Goal: Task Accomplishment & Management: Use online tool/utility

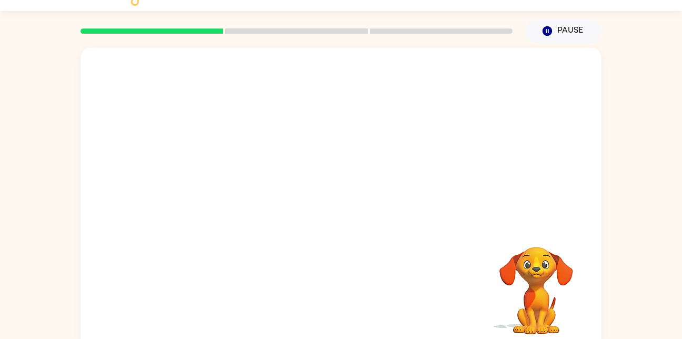
scroll to position [31, 0]
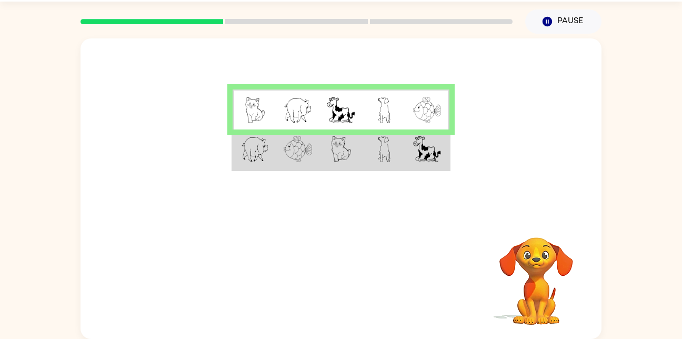
click at [657, 223] on div "Your browser must support playing .mp4 files to use Literably. Please try using…" at bounding box center [341, 186] width 682 height 305
click at [328, 153] on td at bounding box center [340, 149] width 43 height 40
click at [331, 154] on img at bounding box center [341, 149] width 20 height 26
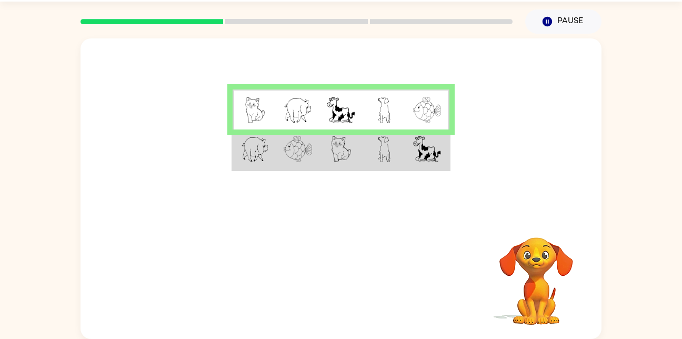
drag, startPoint x: 331, startPoint y: 154, endPoint x: 260, endPoint y: 230, distance: 104.2
click at [260, 230] on div "Your browser must support playing .mp4 files to use Literably. Please try using…" at bounding box center [340, 279] width 521 height 118
click at [273, 155] on td at bounding box center [253, 149] width 43 height 40
click at [275, 153] on td at bounding box center [253, 149] width 43 height 40
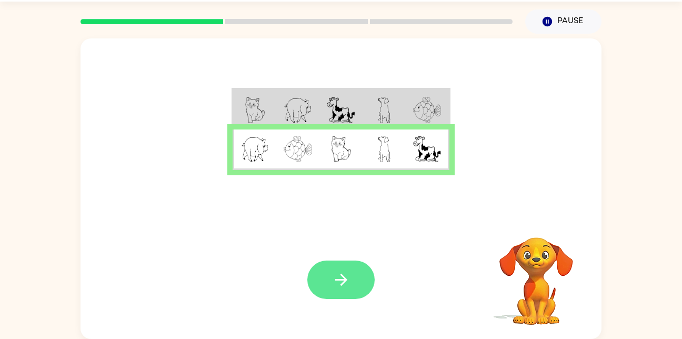
click at [334, 279] on icon "button" at bounding box center [341, 279] width 18 height 18
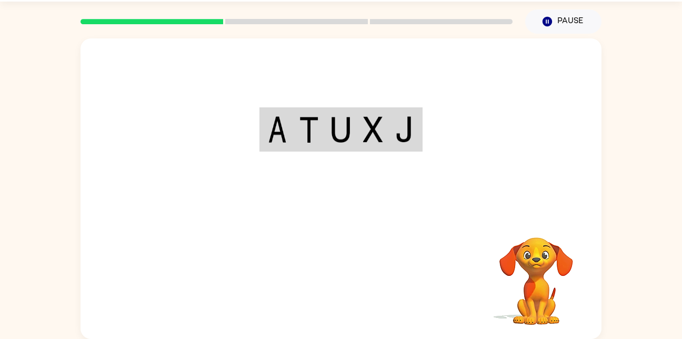
click at [288, 135] on td at bounding box center [277, 130] width 32 height 42
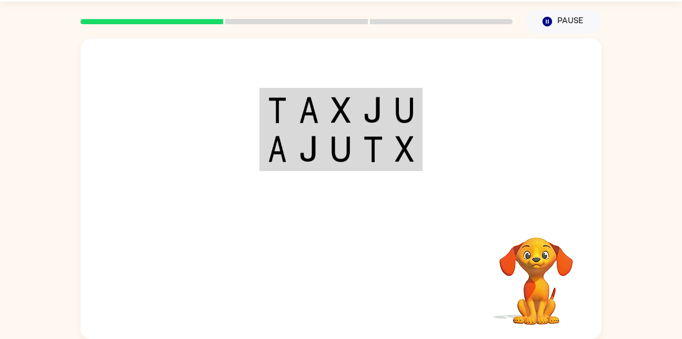
click at [307, 105] on img at bounding box center [309, 110] width 20 height 26
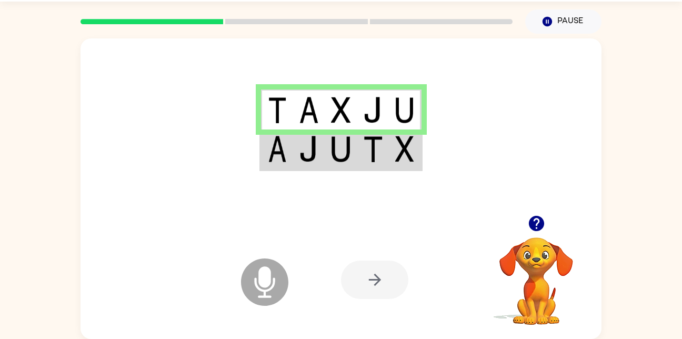
click at [363, 131] on td at bounding box center [373, 149] width 32 height 40
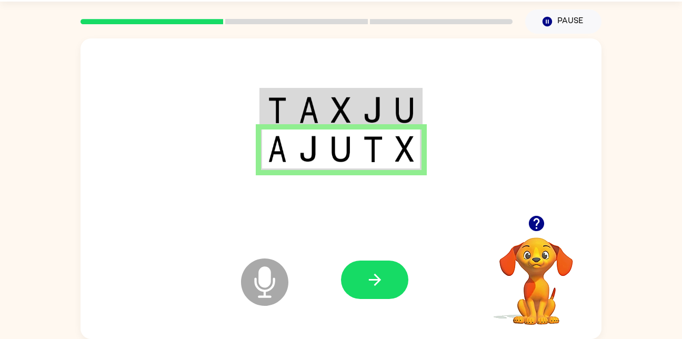
click at [366, 107] on img at bounding box center [373, 110] width 20 height 26
click at [367, 114] on img at bounding box center [373, 110] width 20 height 26
click at [264, 189] on div at bounding box center [340, 126] width 521 height 177
click at [344, 181] on div at bounding box center [340, 126] width 521 height 177
click at [350, 183] on div at bounding box center [340, 126] width 521 height 177
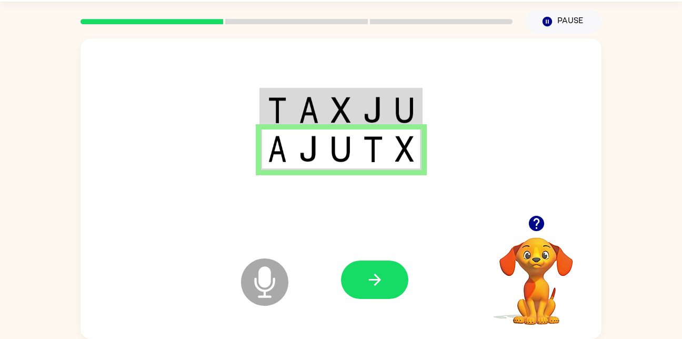
click at [372, 169] on td at bounding box center [373, 149] width 32 height 40
click at [413, 182] on div at bounding box center [340, 126] width 521 height 177
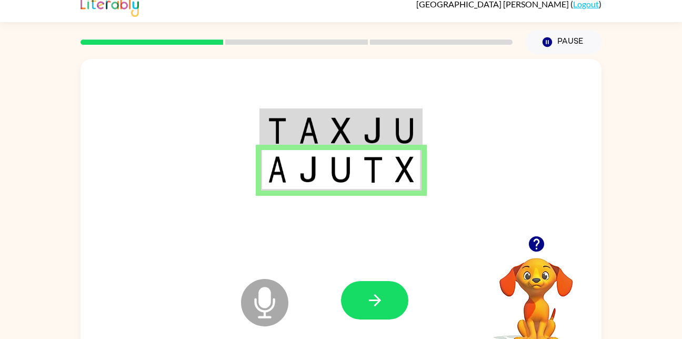
scroll to position [0, 0]
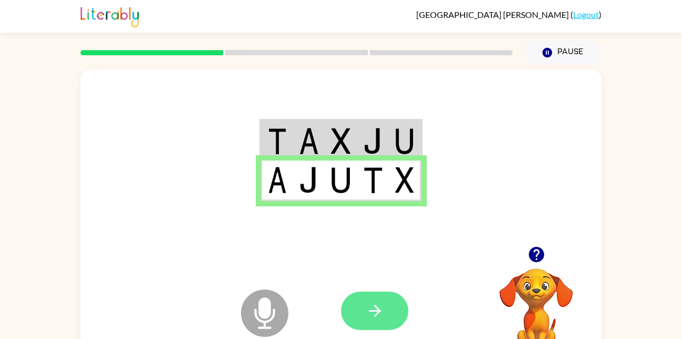
click at [352, 304] on button "button" at bounding box center [374, 310] width 67 height 38
click at [361, 306] on div at bounding box center [418, 310] width 155 height 118
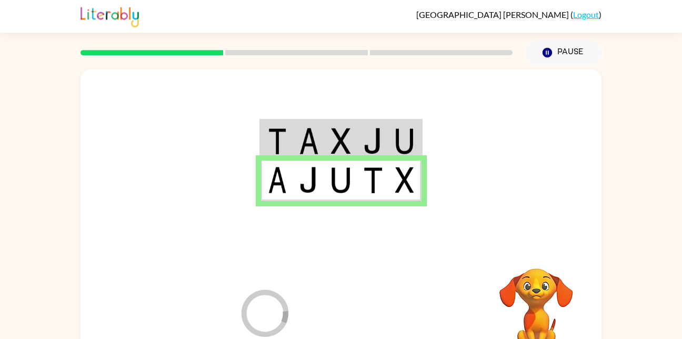
click at [363, 316] on div at bounding box center [418, 310] width 155 height 118
click at [351, 330] on div at bounding box center [418, 310] width 155 height 118
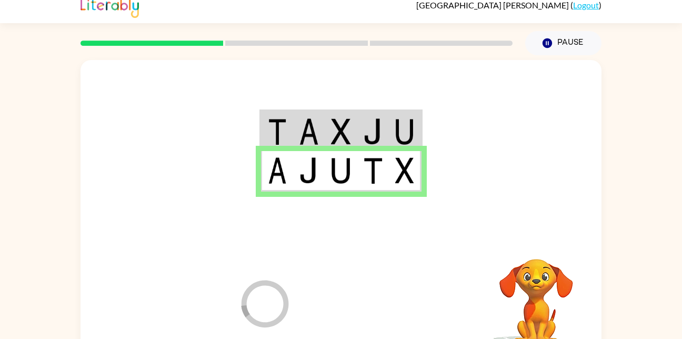
scroll to position [31, 0]
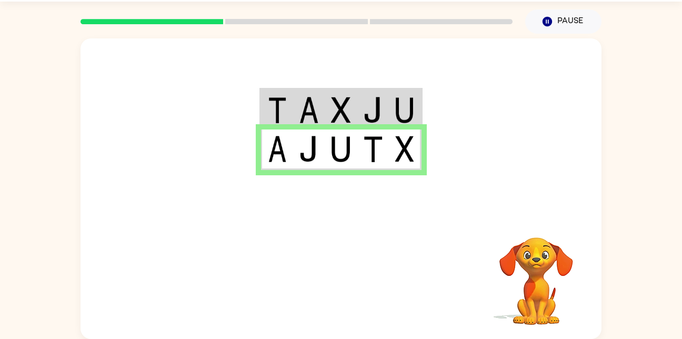
click at [293, 100] on td at bounding box center [309, 109] width 32 height 40
click at [296, 106] on td at bounding box center [309, 109] width 32 height 40
click at [310, 105] on img at bounding box center [309, 110] width 20 height 26
click at [286, 114] on img at bounding box center [277, 110] width 19 height 26
click at [282, 114] on img at bounding box center [277, 110] width 19 height 26
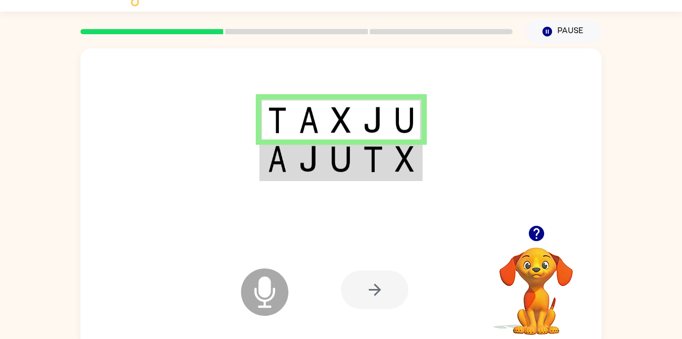
scroll to position [19, 0]
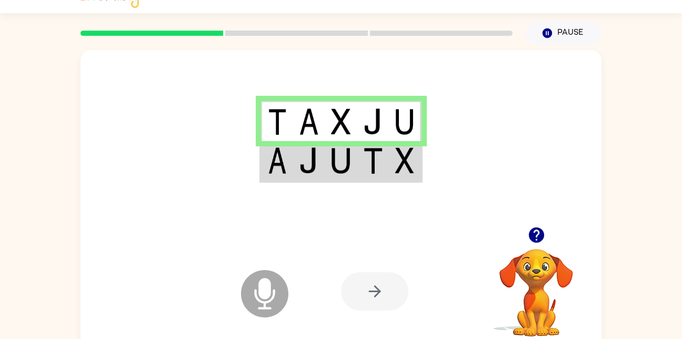
click at [321, 162] on td at bounding box center [309, 161] width 32 height 40
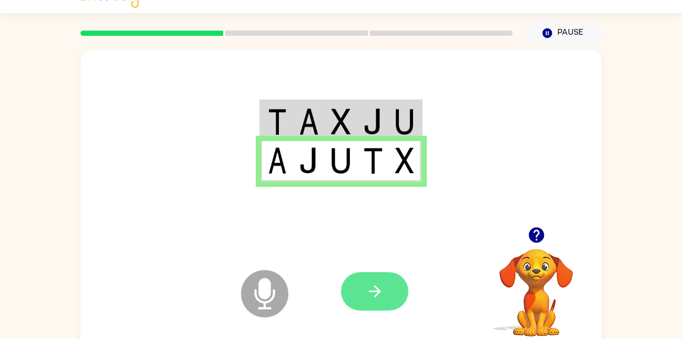
click at [368, 297] on icon "button" at bounding box center [374, 291] width 18 height 18
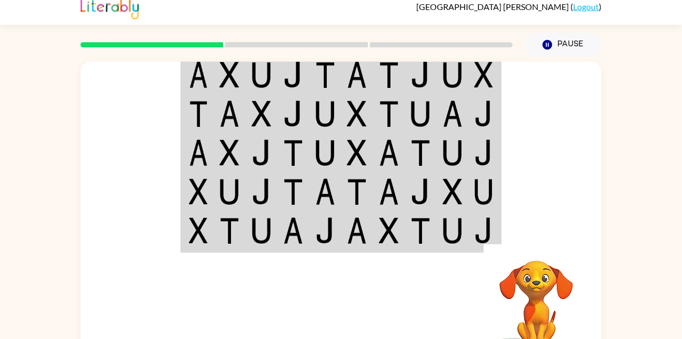
scroll to position [0, 0]
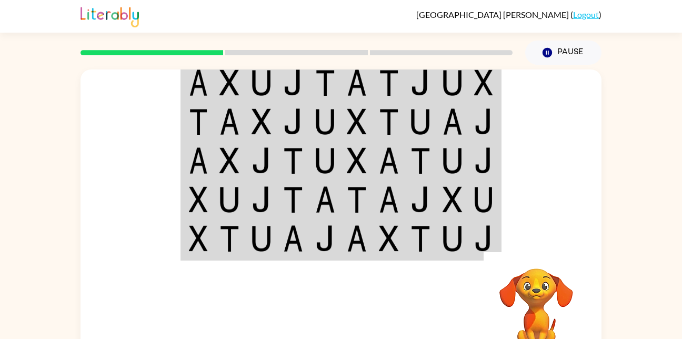
click at [225, 79] on img at bounding box center [229, 82] width 20 height 26
click at [214, 80] on td at bounding box center [230, 82] width 32 height 40
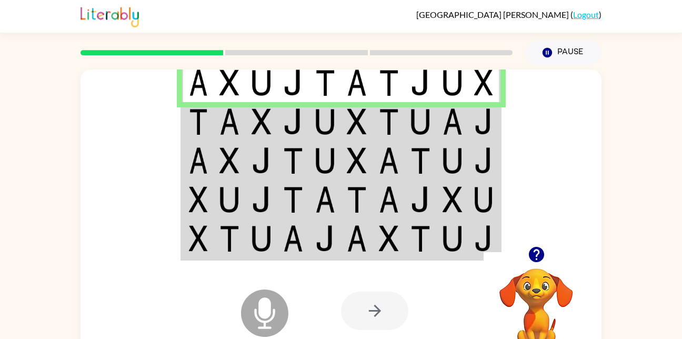
click at [215, 79] on td at bounding box center [230, 82] width 32 height 40
click at [320, 125] on img at bounding box center [325, 121] width 20 height 26
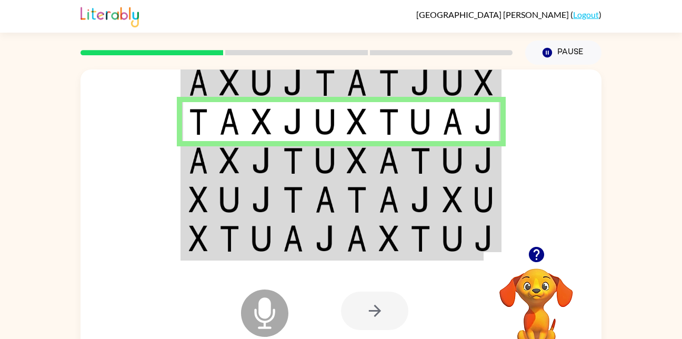
click at [444, 160] on img at bounding box center [452, 160] width 20 height 26
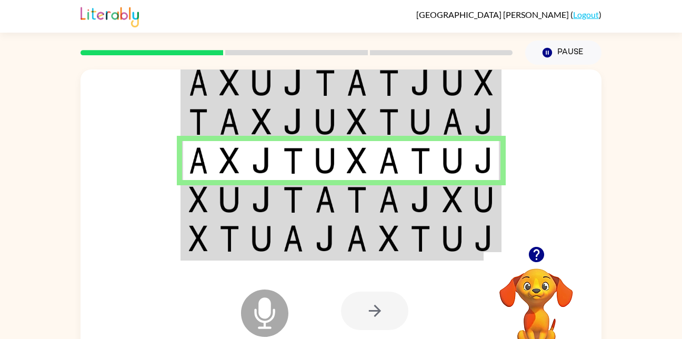
click at [227, 186] on img at bounding box center [229, 199] width 20 height 26
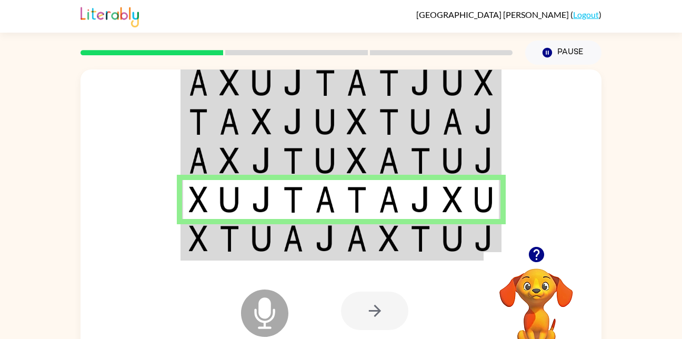
click at [192, 248] on img at bounding box center [198, 238] width 19 height 26
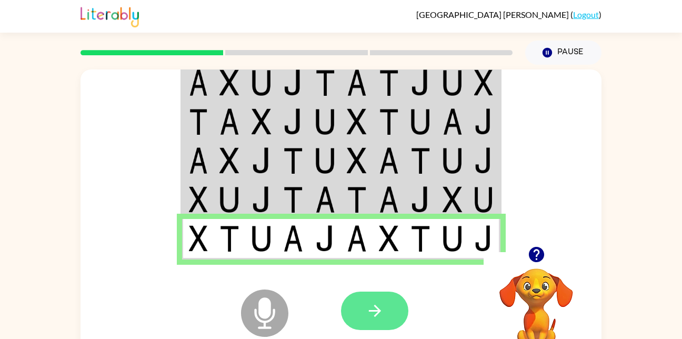
click at [382, 310] on icon "button" at bounding box center [374, 310] width 18 height 18
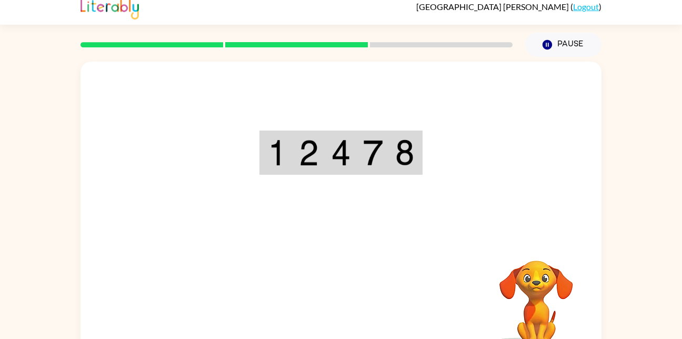
scroll to position [10, 0]
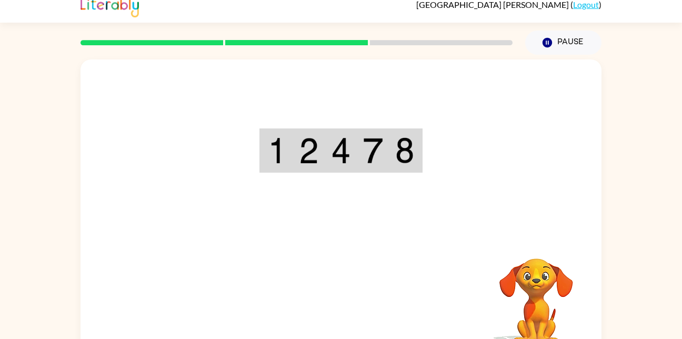
click at [292, 139] on td at bounding box center [277, 151] width 32 height 42
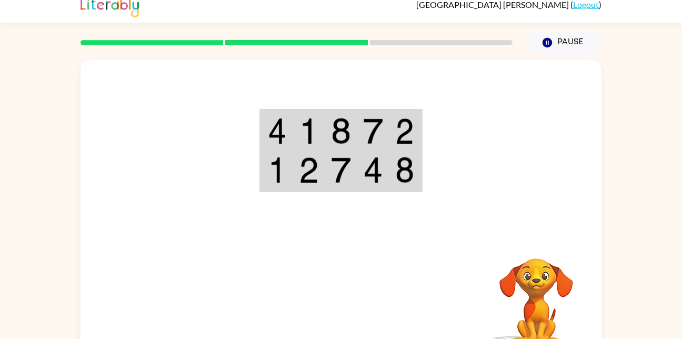
click at [309, 111] on td at bounding box center [309, 130] width 32 height 40
click at [300, 133] on img at bounding box center [309, 131] width 20 height 26
click at [295, 120] on td at bounding box center [309, 130] width 32 height 40
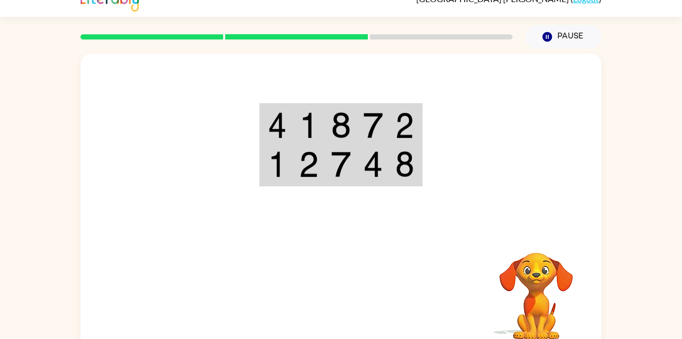
scroll to position [19, 0]
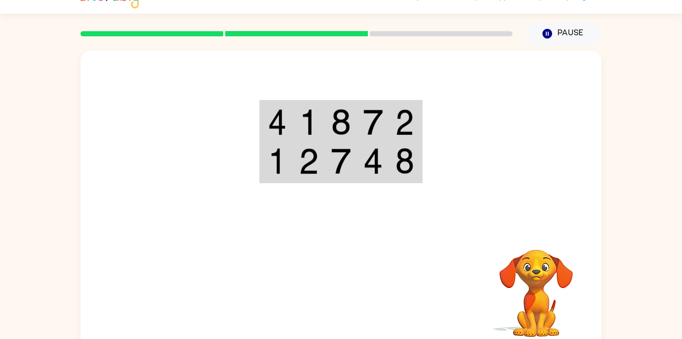
click at [278, 119] on img at bounding box center [277, 122] width 19 height 26
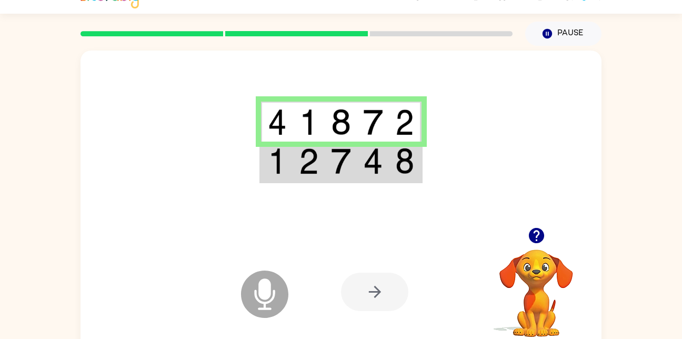
click at [288, 134] on td at bounding box center [277, 121] width 32 height 40
click at [294, 162] on td at bounding box center [309, 161] width 32 height 40
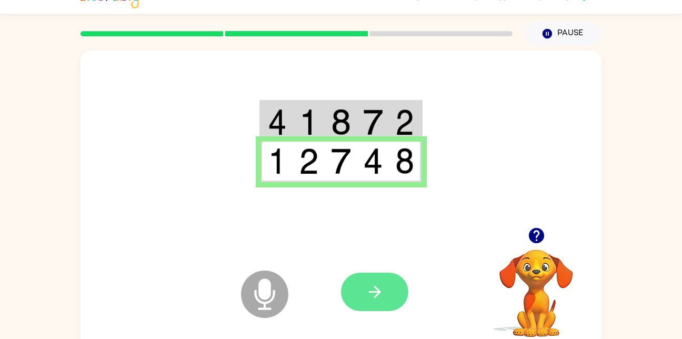
click at [359, 275] on button "button" at bounding box center [374, 291] width 67 height 38
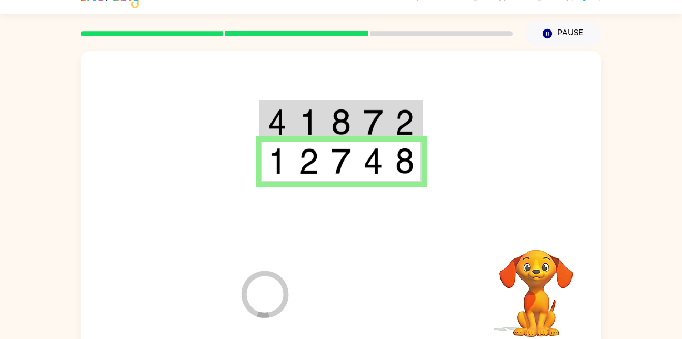
click at [362, 298] on div at bounding box center [418, 291] width 155 height 118
click at [293, 115] on td at bounding box center [309, 121] width 32 height 40
click at [289, 122] on td at bounding box center [277, 121] width 32 height 40
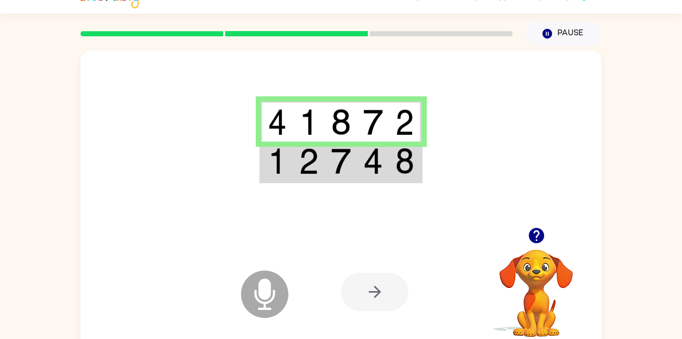
click at [285, 115] on img at bounding box center [277, 122] width 19 height 26
click at [304, 166] on img at bounding box center [309, 161] width 20 height 26
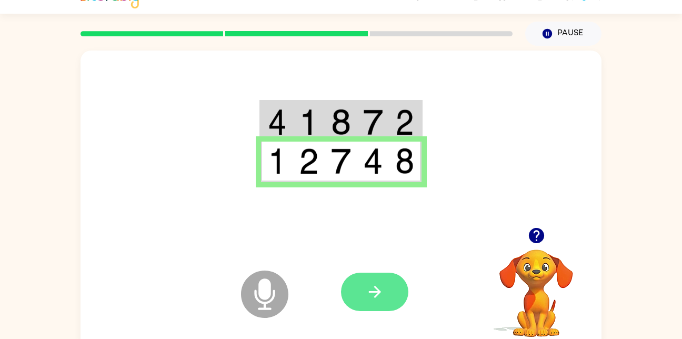
click at [363, 299] on button "button" at bounding box center [374, 291] width 67 height 38
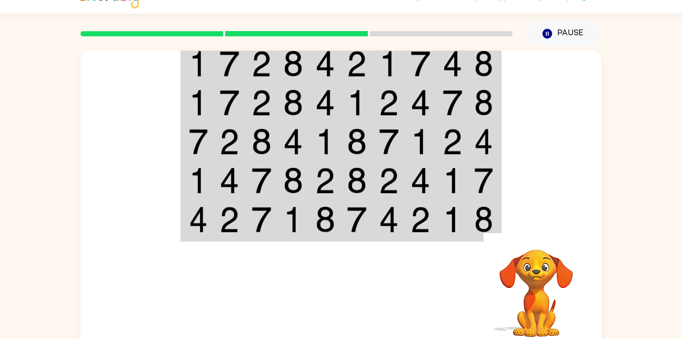
click at [215, 54] on td at bounding box center [230, 63] width 32 height 40
click at [213, 61] on td at bounding box center [198, 63] width 32 height 40
click at [200, 50] on div at bounding box center [296, 33] width 444 height 37
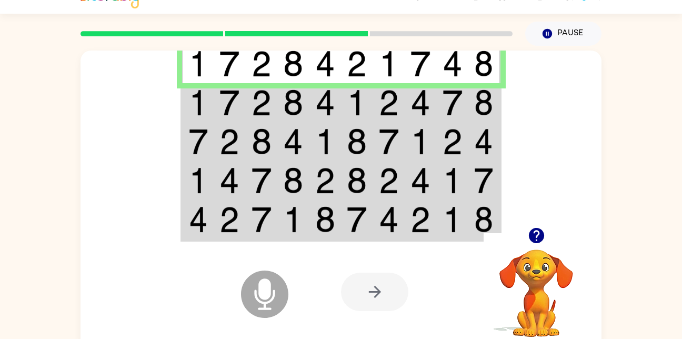
click at [212, 61] on td at bounding box center [198, 63] width 32 height 40
click at [217, 101] on td at bounding box center [230, 102] width 32 height 39
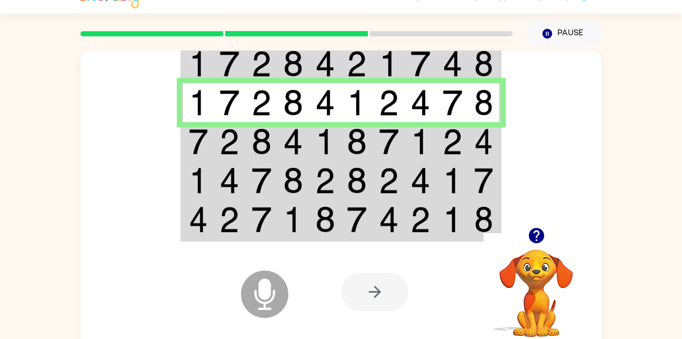
click at [230, 146] on img at bounding box center [229, 141] width 20 height 26
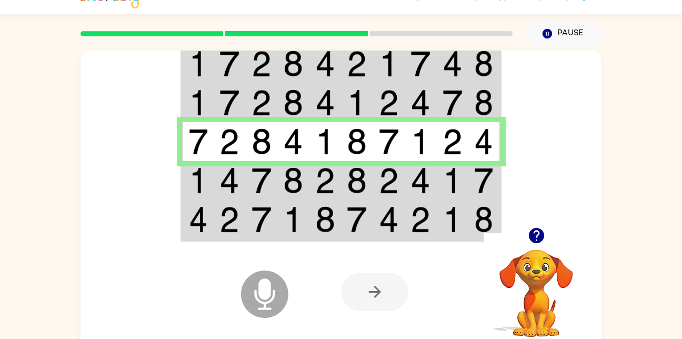
click at [208, 196] on td at bounding box center [198, 180] width 32 height 39
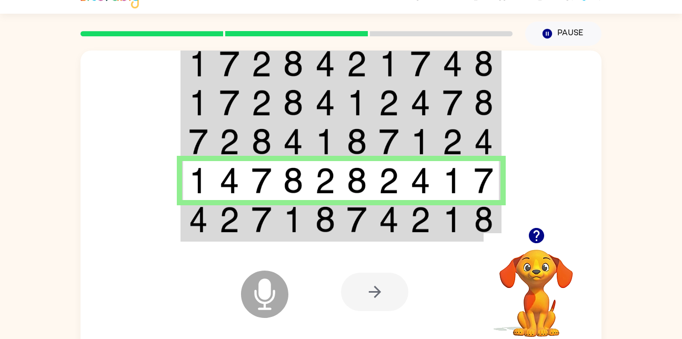
click at [217, 215] on td at bounding box center [230, 220] width 32 height 40
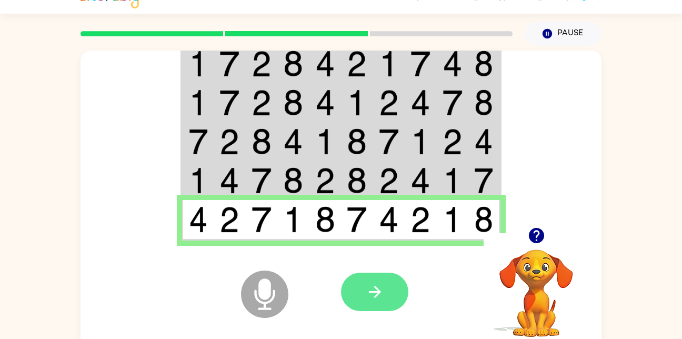
click at [374, 284] on icon "button" at bounding box center [374, 291] width 18 height 18
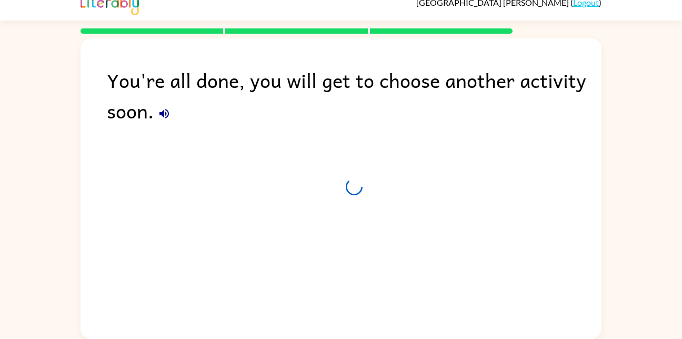
scroll to position [12, 0]
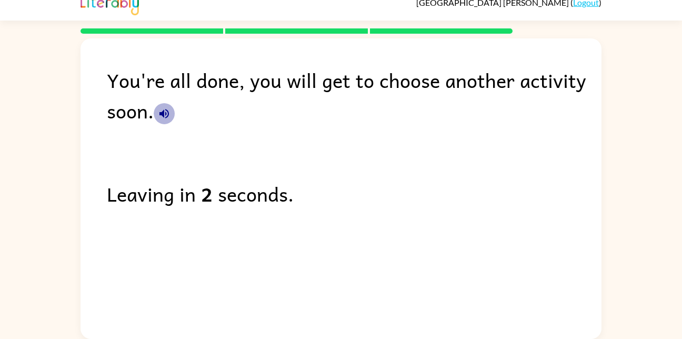
click at [160, 113] on icon "button" at bounding box center [163, 113] width 9 height 9
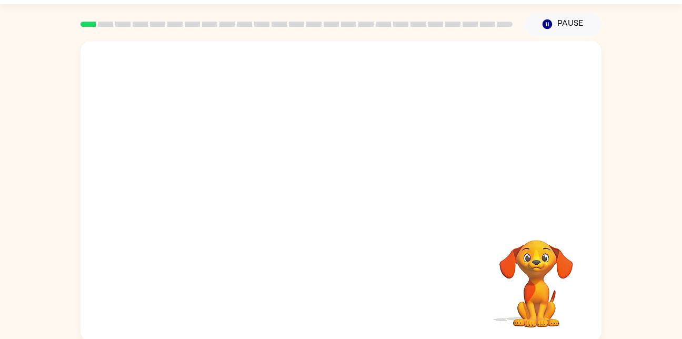
scroll to position [31, 0]
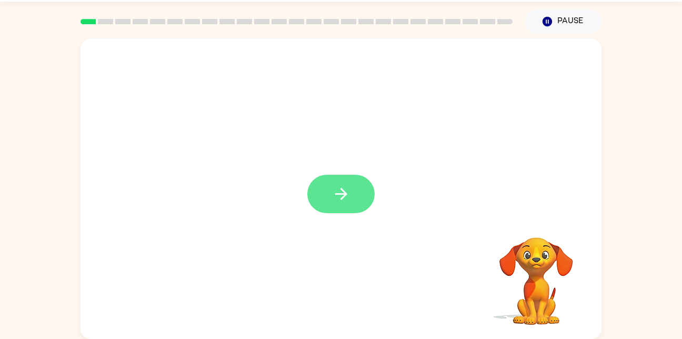
click at [352, 206] on button "button" at bounding box center [340, 194] width 67 height 38
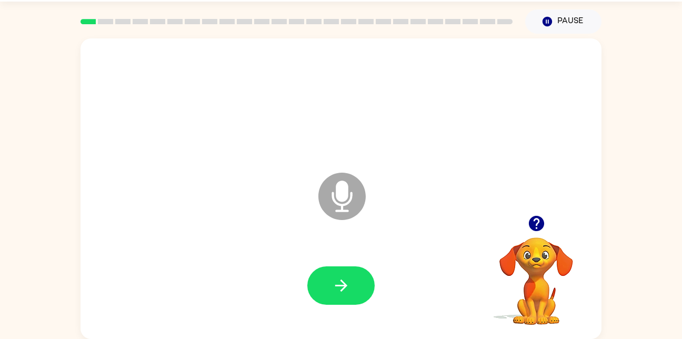
click at [332, 184] on icon at bounding box center [341, 195] width 47 height 47
click at [332, 205] on icon at bounding box center [341, 195] width 47 height 47
click at [335, 273] on button "button" at bounding box center [340, 285] width 67 height 38
click at [343, 299] on button "button" at bounding box center [340, 285] width 67 height 38
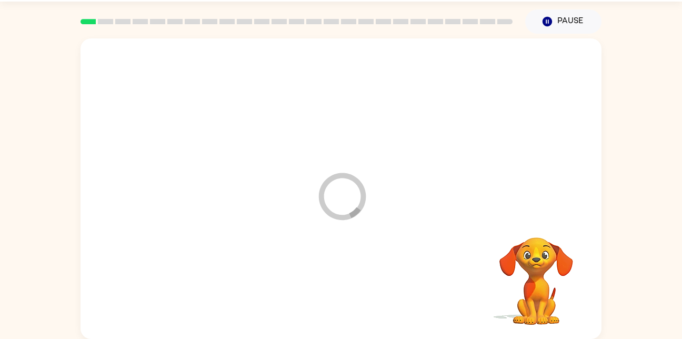
click at [346, 272] on div at bounding box center [341, 285] width 500 height 86
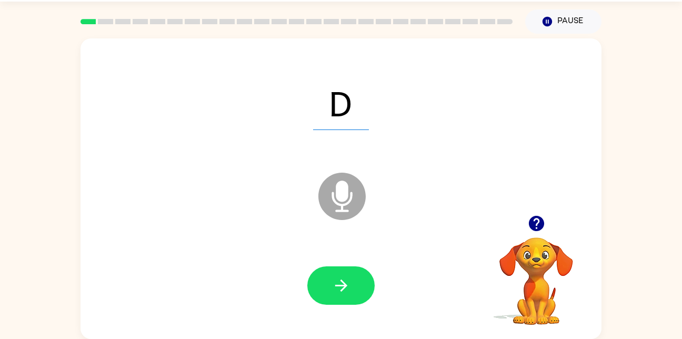
click at [343, 312] on div at bounding box center [341, 285] width 500 height 86
click at [348, 292] on icon "button" at bounding box center [341, 285] width 18 height 18
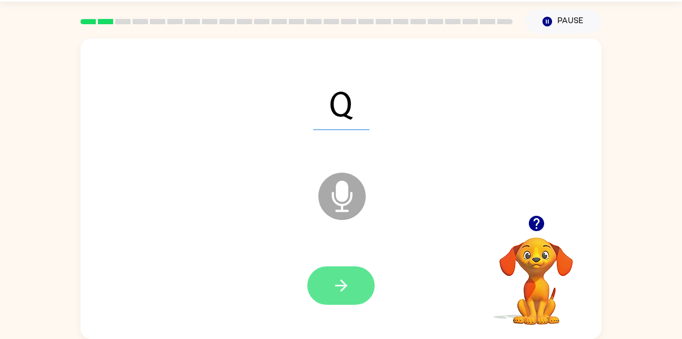
click at [337, 287] on icon "button" at bounding box center [341, 285] width 18 height 18
click at [355, 289] on button "button" at bounding box center [340, 285] width 67 height 38
click at [362, 277] on button "button" at bounding box center [340, 285] width 67 height 38
click at [356, 278] on button "button" at bounding box center [340, 285] width 67 height 38
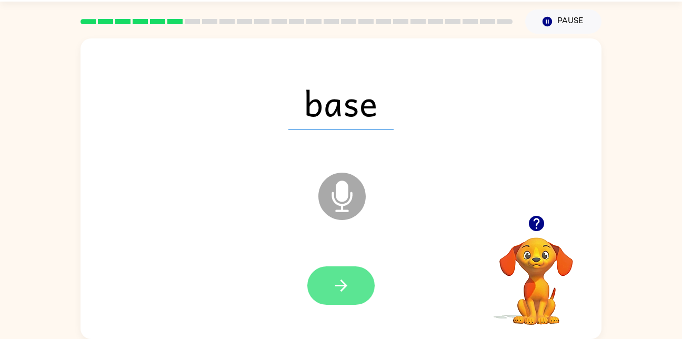
click at [343, 282] on icon "button" at bounding box center [340, 285] width 12 height 12
click at [357, 278] on button "button" at bounding box center [340, 285] width 67 height 38
click at [359, 267] on button "button" at bounding box center [340, 285] width 67 height 38
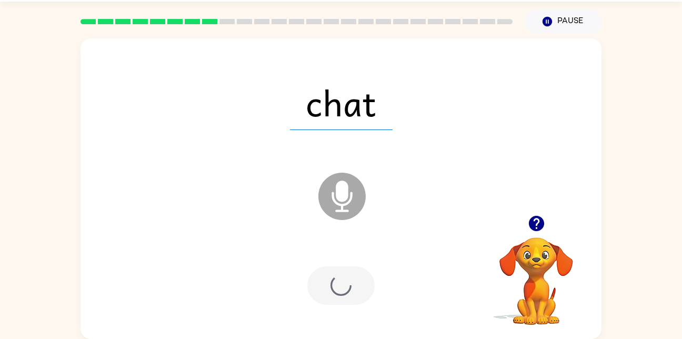
click at [344, 292] on div at bounding box center [340, 285] width 67 height 38
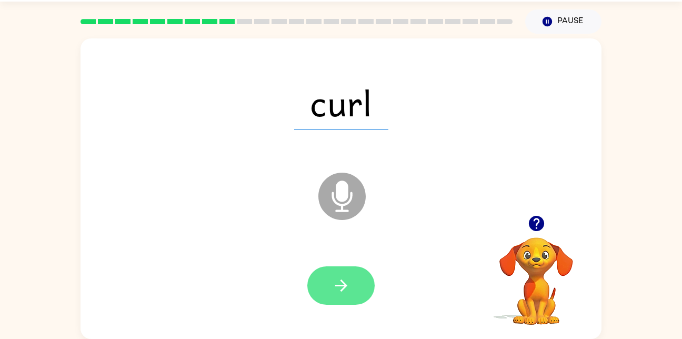
click at [345, 285] on icon "button" at bounding box center [340, 285] width 12 height 12
click at [350, 290] on button "button" at bounding box center [340, 285] width 67 height 38
click at [341, 291] on icon "button" at bounding box center [341, 285] width 18 height 18
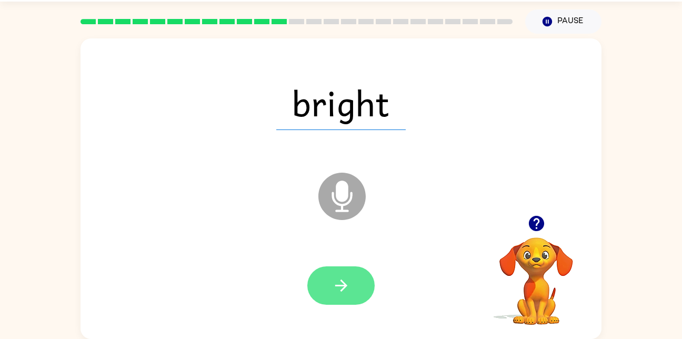
click at [343, 298] on button "button" at bounding box center [340, 285] width 67 height 38
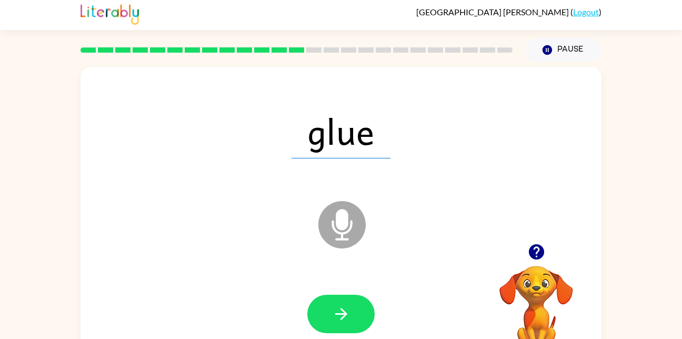
scroll to position [2, 0]
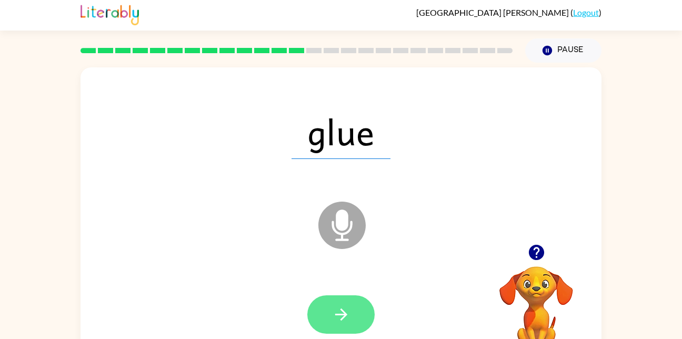
click at [331, 313] on button "button" at bounding box center [340, 314] width 67 height 38
click at [355, 314] on button "button" at bounding box center [340, 314] width 67 height 38
click at [361, 326] on button "button" at bounding box center [340, 314] width 67 height 38
click at [357, 312] on button "button" at bounding box center [340, 314] width 67 height 38
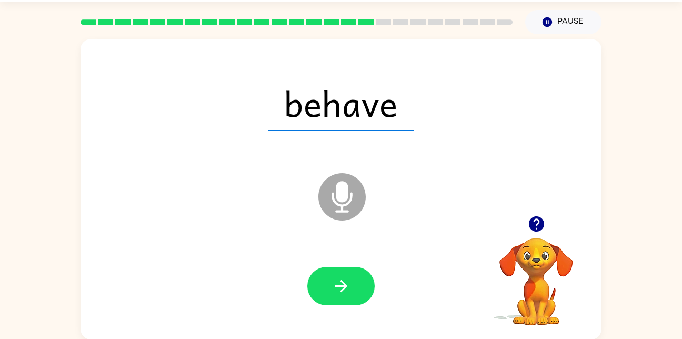
scroll to position [31, 0]
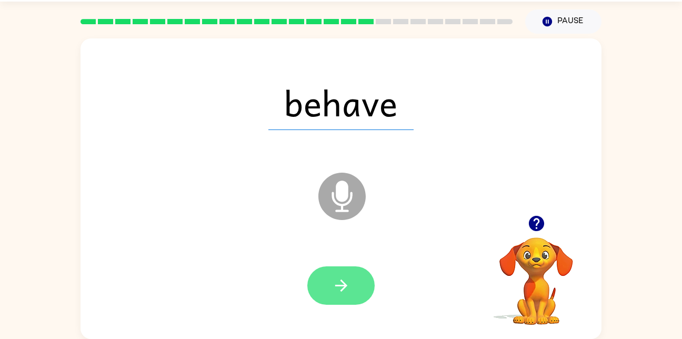
click at [351, 285] on button "button" at bounding box center [340, 285] width 67 height 38
click at [351, 287] on button "button" at bounding box center [340, 285] width 67 height 38
click at [328, 292] on button "button" at bounding box center [340, 285] width 67 height 38
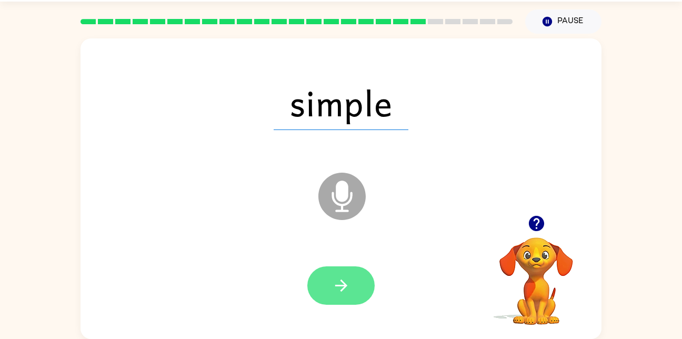
click at [356, 275] on button "button" at bounding box center [340, 285] width 67 height 38
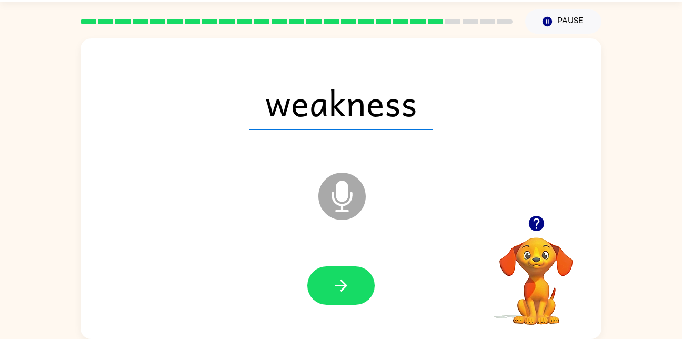
click at [362, 260] on div at bounding box center [341, 285] width 500 height 86
click at [362, 297] on button "button" at bounding box center [340, 285] width 67 height 38
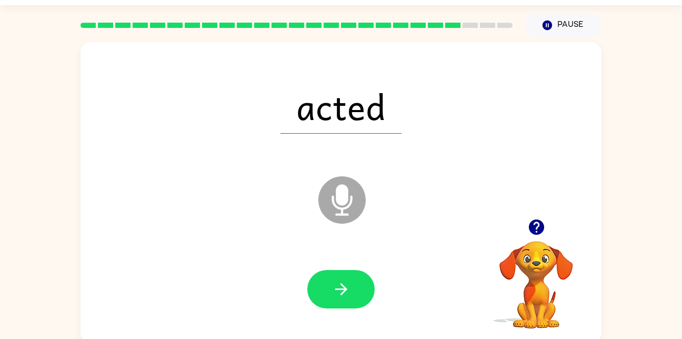
scroll to position [24, 0]
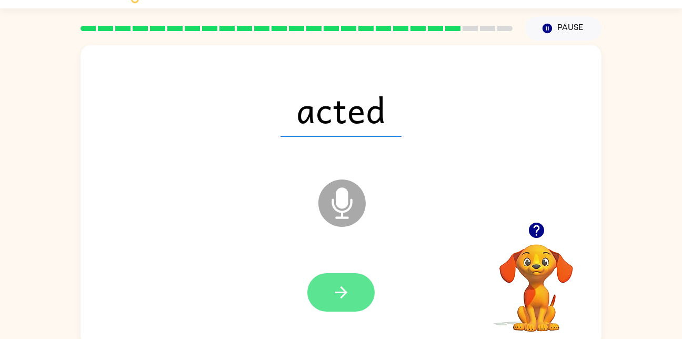
click at [349, 294] on icon "button" at bounding box center [341, 292] width 18 height 18
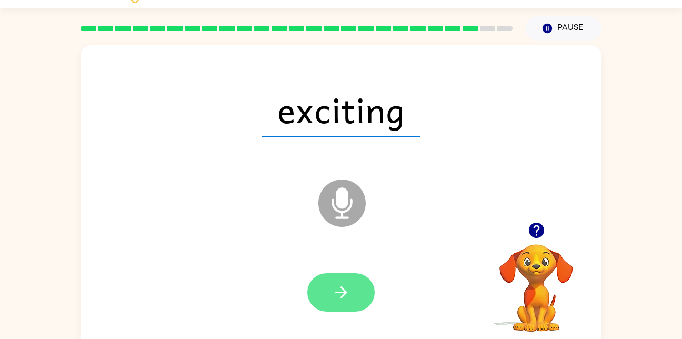
click at [356, 284] on button "button" at bounding box center [340, 292] width 67 height 38
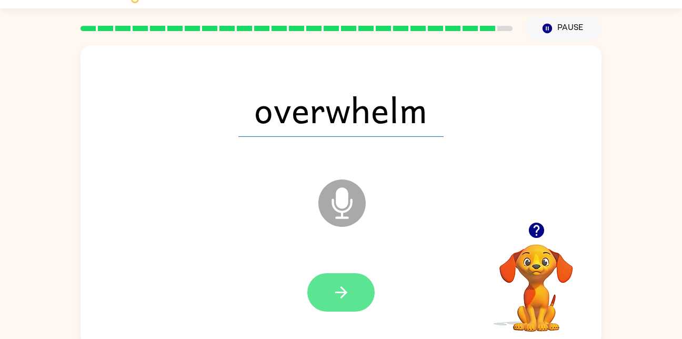
click at [343, 298] on icon "button" at bounding box center [341, 292] width 18 height 18
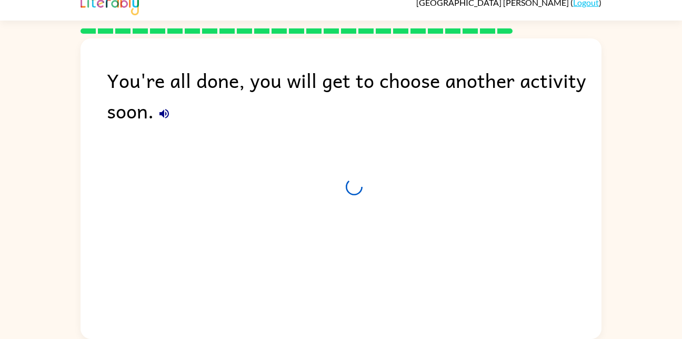
scroll to position [12, 0]
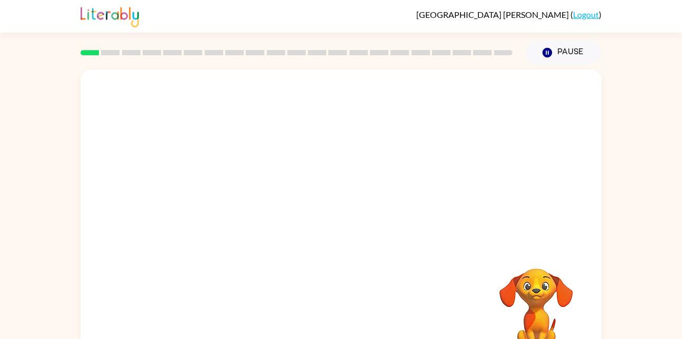
click at [1, 258] on div "Your browser must support playing .mp4 files to use Literably. Please try using…" at bounding box center [341, 217] width 682 height 305
click at [323, 233] on button "button" at bounding box center [340, 225] width 67 height 38
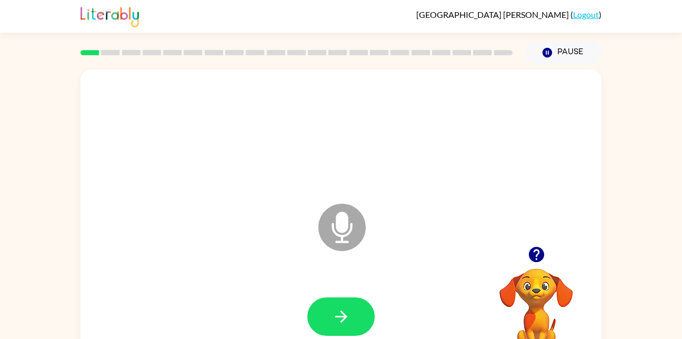
click at [287, 90] on div "Microphone The Microphone is here when it is your turn to talk" at bounding box center [340, 219] width 521 height 300
click at [362, 310] on button "button" at bounding box center [340, 316] width 67 height 38
click at [249, 114] on div at bounding box center [341, 133] width 500 height 86
click at [327, 300] on button "button" at bounding box center [340, 316] width 67 height 38
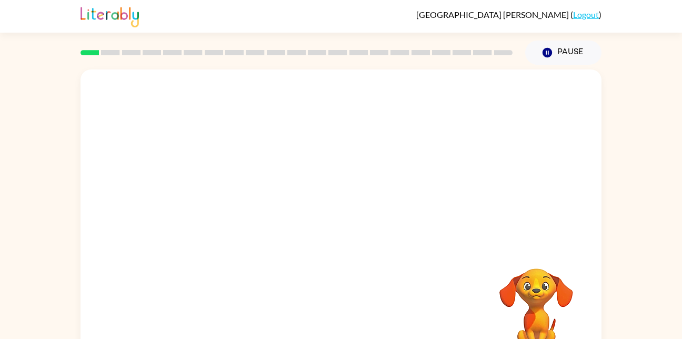
scroll to position [1, 0]
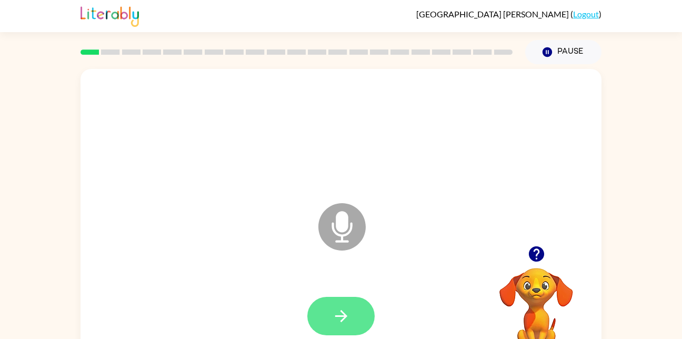
click at [362, 317] on button "button" at bounding box center [340, 316] width 67 height 38
click at [328, 307] on button "button" at bounding box center [340, 316] width 67 height 38
click at [339, 302] on button "button" at bounding box center [340, 316] width 67 height 38
click at [384, 336] on div at bounding box center [341, 316] width 500 height 86
click at [337, 285] on div at bounding box center [341, 316] width 500 height 86
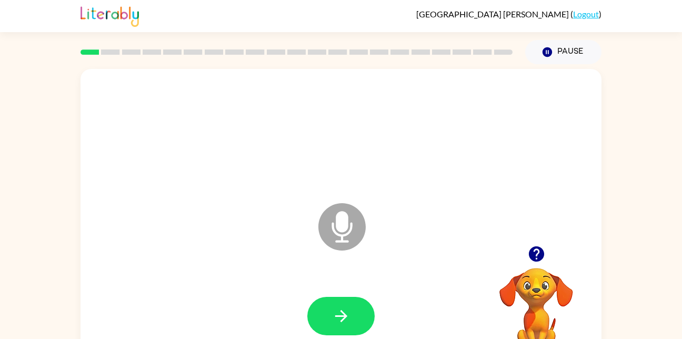
click at [370, 294] on div at bounding box center [341, 316] width 500 height 86
click at [330, 323] on button "button" at bounding box center [340, 316] width 67 height 38
click at [320, 332] on div at bounding box center [341, 316] width 500 height 86
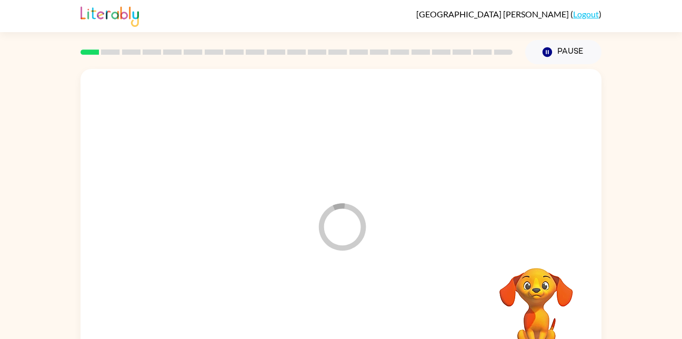
click at [338, 321] on div at bounding box center [341, 316] width 500 height 86
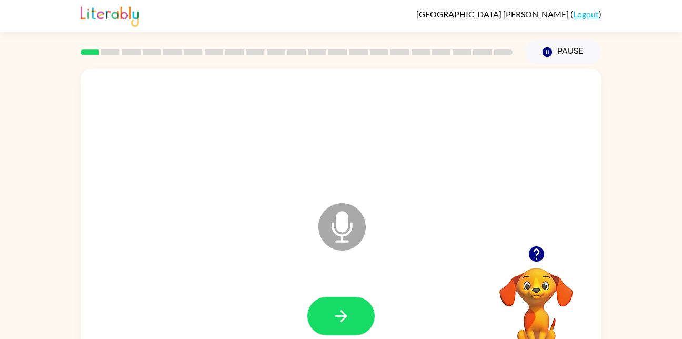
click at [542, 260] on icon "button" at bounding box center [536, 254] width 18 height 18
click at [533, 263] on video "Your browser must support playing .mp4 files to use Literably. Please try using…" at bounding box center [535, 303] width 105 height 105
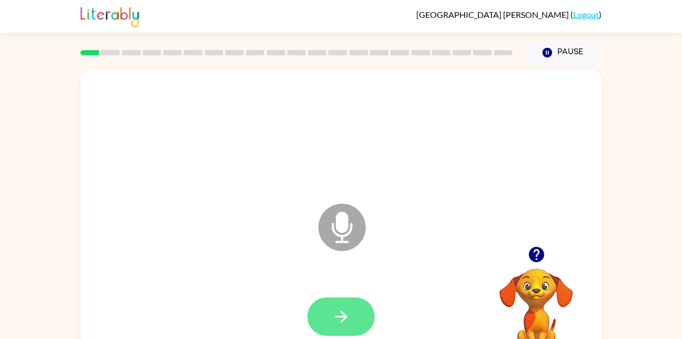
click at [330, 318] on button "button" at bounding box center [340, 316] width 67 height 38
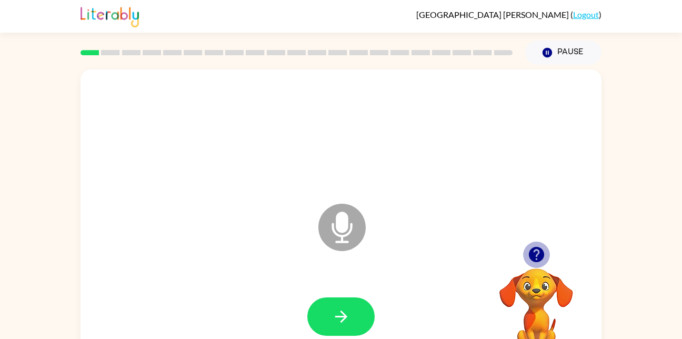
click at [532, 252] on icon "button" at bounding box center [535, 254] width 15 height 15
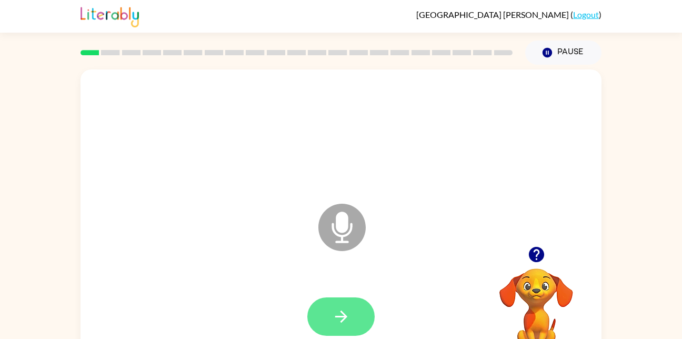
click at [354, 312] on button "button" at bounding box center [340, 316] width 67 height 38
drag, startPoint x: 330, startPoint y: 313, endPoint x: 268, endPoint y: 256, distance: 84.5
click at [268, 256] on div "Microphone The Microphone is here when it is your turn to talk" at bounding box center [340, 219] width 521 height 300
click at [342, 314] on icon "button" at bounding box center [341, 316] width 18 height 18
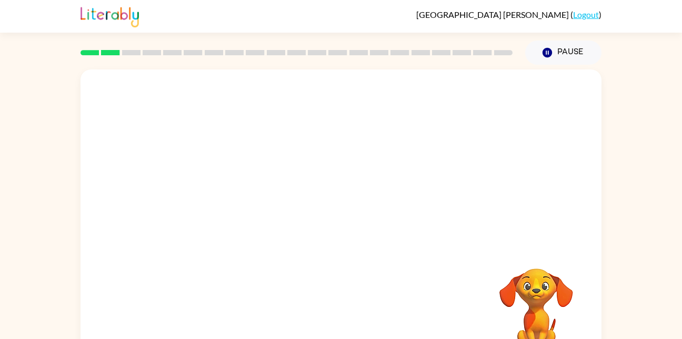
click at [321, 317] on div at bounding box center [341, 316] width 500 height 86
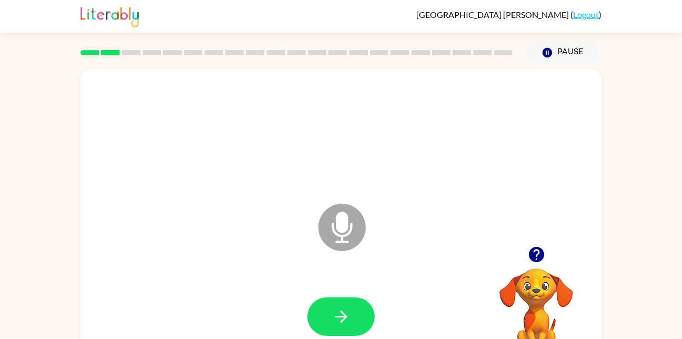
click at [358, 281] on div at bounding box center [341, 316] width 500 height 86
click at [346, 302] on button "button" at bounding box center [340, 316] width 67 height 38
click at [339, 326] on button "button" at bounding box center [340, 316] width 67 height 38
click at [350, 304] on button "button" at bounding box center [340, 316] width 67 height 38
click at [349, 323] on icon "button" at bounding box center [341, 316] width 18 height 18
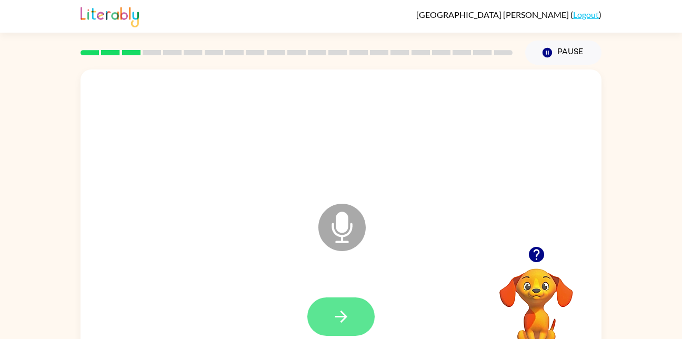
click at [346, 318] on icon "button" at bounding box center [340, 316] width 12 height 12
click at [332, 319] on icon "button" at bounding box center [341, 316] width 18 height 18
click at [352, 316] on button "button" at bounding box center [340, 316] width 67 height 38
click at [351, 316] on button "button" at bounding box center [340, 316] width 67 height 38
click at [347, 302] on button "button" at bounding box center [340, 316] width 67 height 38
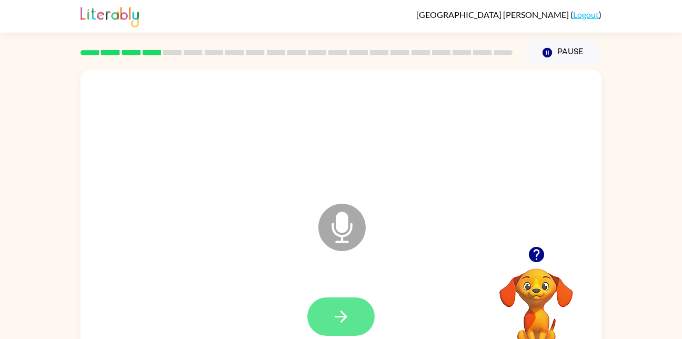
click at [350, 305] on button "button" at bounding box center [340, 316] width 67 height 38
click at [330, 319] on button "button" at bounding box center [340, 316] width 67 height 38
click at [332, 313] on icon "button" at bounding box center [341, 316] width 18 height 18
click at [342, 324] on icon "button" at bounding box center [341, 316] width 18 height 18
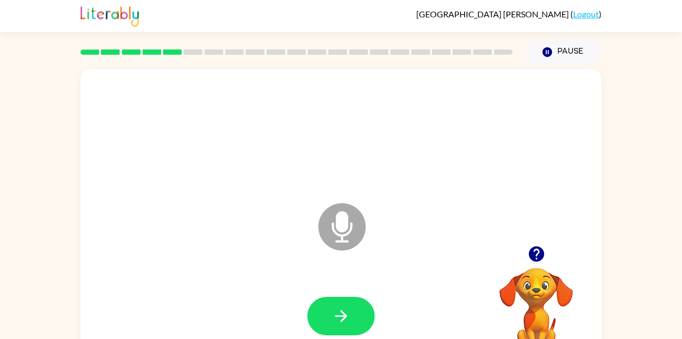
click at [347, 282] on div at bounding box center [341, 316] width 500 height 86
click at [347, 333] on button "button" at bounding box center [340, 316] width 67 height 38
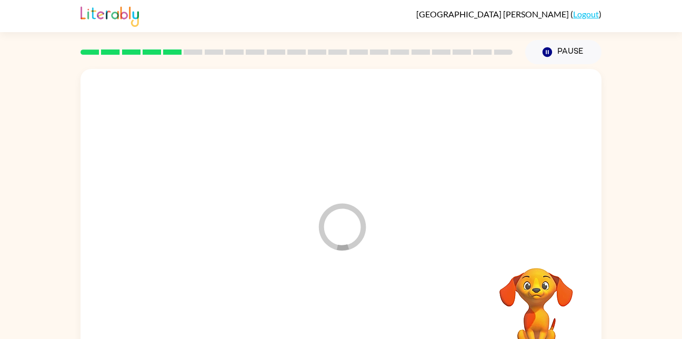
click at [271, 289] on div at bounding box center [341, 316] width 500 height 86
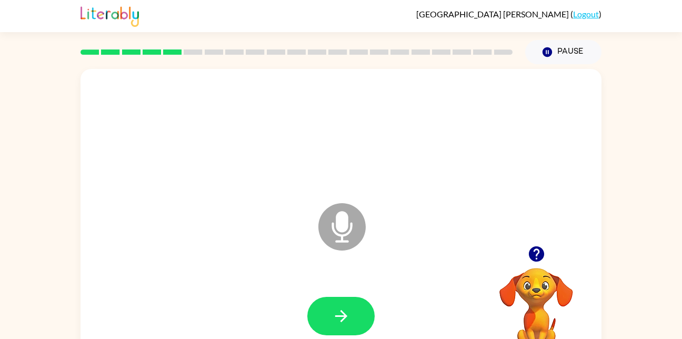
click at [336, 315] on icon "button" at bounding box center [340, 316] width 12 height 12
click at [559, 111] on div at bounding box center [341, 133] width 500 height 86
click at [336, 315] on icon "button" at bounding box center [340, 316] width 12 height 12
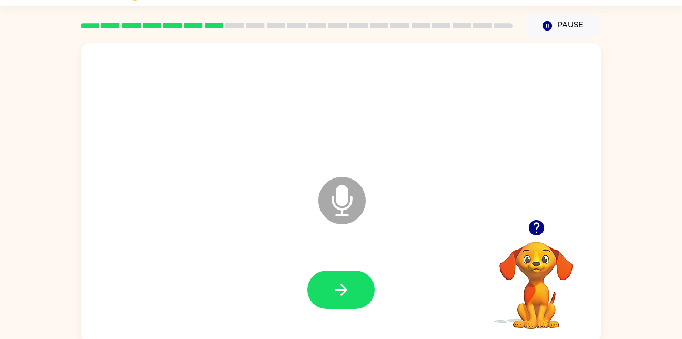
scroll to position [31, 0]
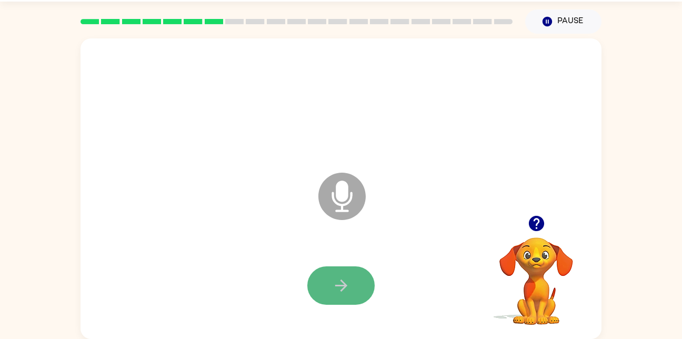
click at [340, 288] on icon "button" at bounding box center [341, 285] width 18 height 18
click at [568, 187] on div "Microphone The Microphone is here when it is your turn to talk" at bounding box center [340, 188] width 521 height 300
drag, startPoint x: 568, startPoint y: 187, endPoint x: 340, endPoint y: 288, distance: 249.4
click at [340, 288] on icon "button" at bounding box center [341, 285] width 18 height 18
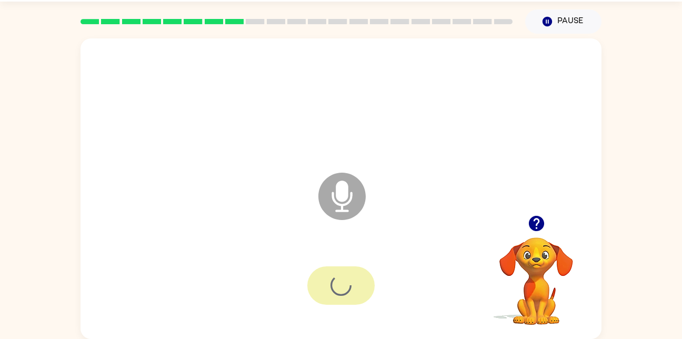
click at [340, 288] on div at bounding box center [340, 285] width 67 height 38
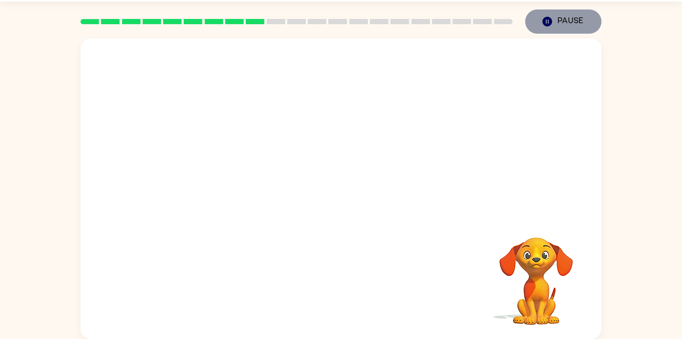
click at [558, 24] on button "Pause Pause" at bounding box center [563, 21] width 76 height 24
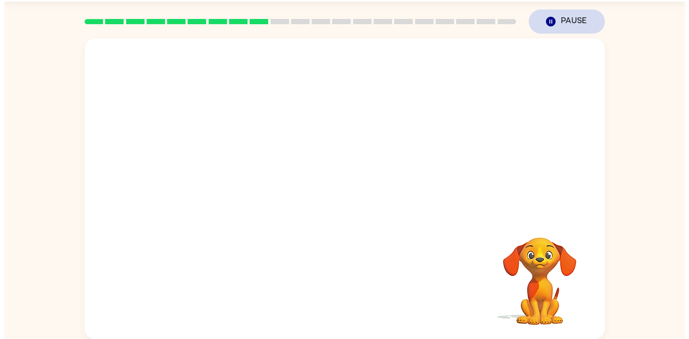
scroll to position [0, 0]
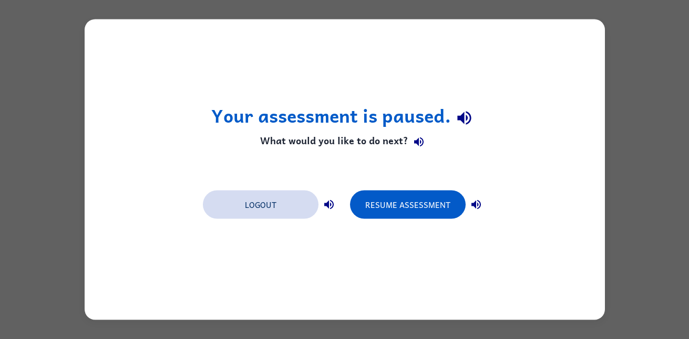
click at [265, 204] on button "Logout" at bounding box center [261, 204] width 116 height 28
